Goal: Find specific page/section: Find specific page/section

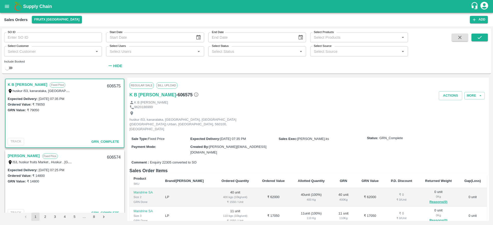
click at [36, 8] on b "Supply Chain" at bounding box center [37, 6] width 29 height 5
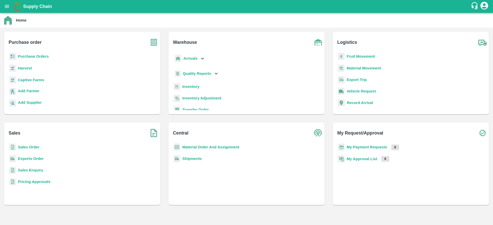
click at [30, 51] on div "Purchase order Purchase Orders Harvest Captive Farms Add Farmer Add Supplier" at bounding box center [82, 73] width 156 height 83
click at [33, 54] on b "Purchase Orders" at bounding box center [33, 56] width 31 height 4
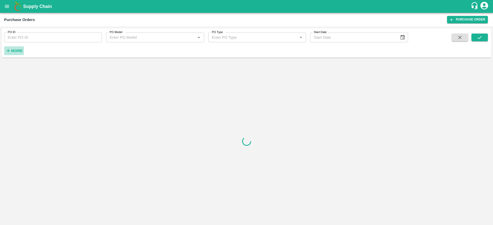
click at [13, 47] on h6 "More" at bounding box center [17, 50] width 12 height 7
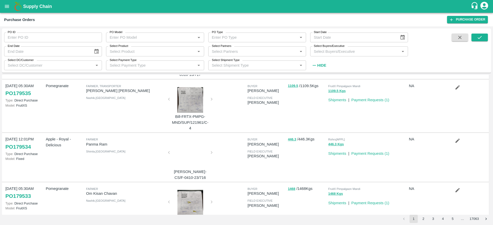
scroll to position [388, 0]
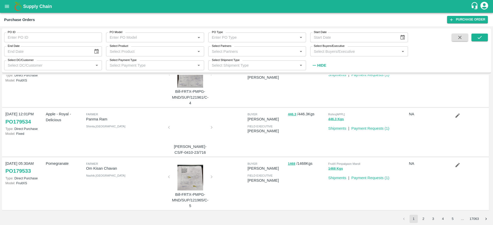
click at [326, 52] on input "Select Buyers/Executive" at bounding box center [355, 51] width 86 height 7
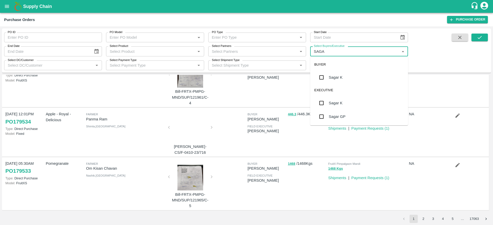
type input "SAGAR"
click at [326, 78] on input "checkbox" at bounding box center [321, 77] width 10 height 10
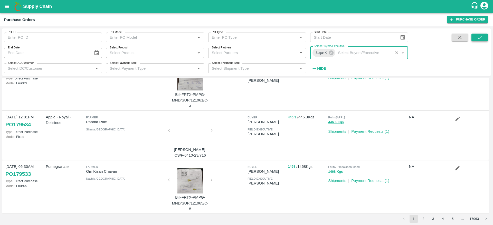
click at [481, 38] on icon "submit" at bounding box center [480, 38] width 6 height 6
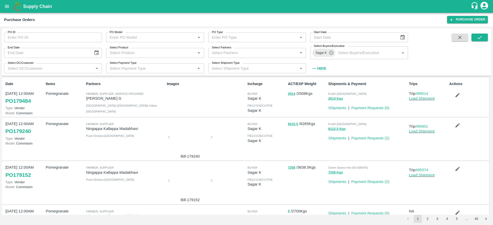
click at [21, 101] on link "PO 179484" at bounding box center [17, 101] width 25 height 9
click at [332, 51] on icon at bounding box center [331, 53] width 6 height 6
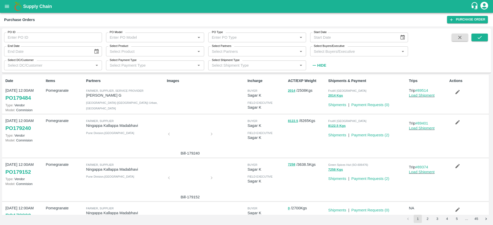
click at [28, 7] on b "Supply Chain" at bounding box center [37, 6] width 29 height 5
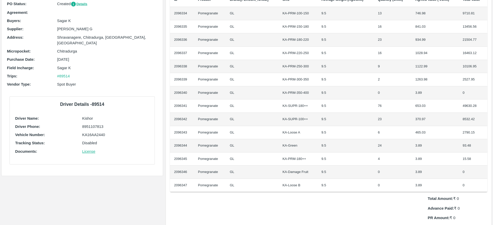
scroll to position [67, 0]
